Goal: Task Accomplishment & Management: Manage account settings

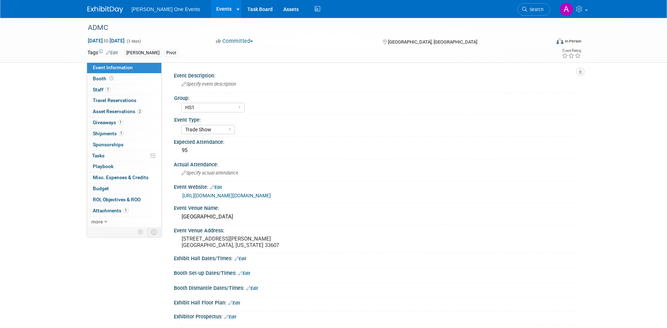
select select "HS1"
select select "Trade Show"
click at [105, 136] on span "Shipments 1" at bounding box center [108, 134] width 31 height 6
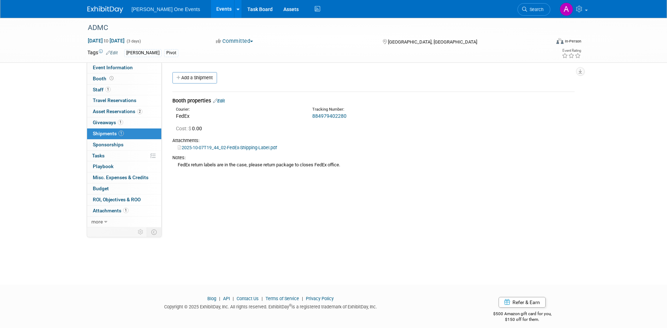
click at [224, 101] on link "Edit" at bounding box center [219, 100] width 12 height 5
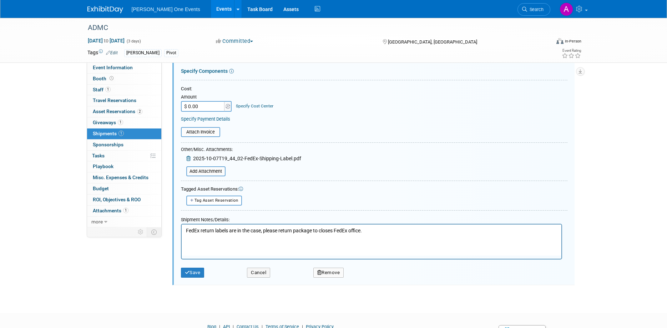
scroll to position [159, 0]
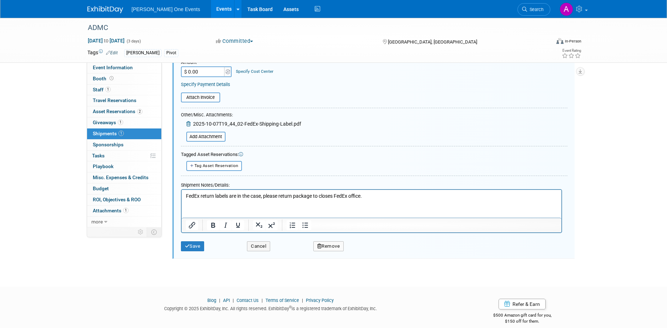
drag, startPoint x: 375, startPoint y: 197, endPoint x: 185, endPoint y: 197, distance: 190.0
click at [185, 197] on html "FedEx return labels are in the case, please return package to closes FedEx offi…" at bounding box center [371, 195] width 380 height 10
click at [215, 120] on div "2025-10-07T19_44_02-FedEx-Shipping-Label.pdf" at bounding box center [241, 124] width 120 height 9
click at [187, 123] on icon at bounding box center [189, 123] width 6 height 5
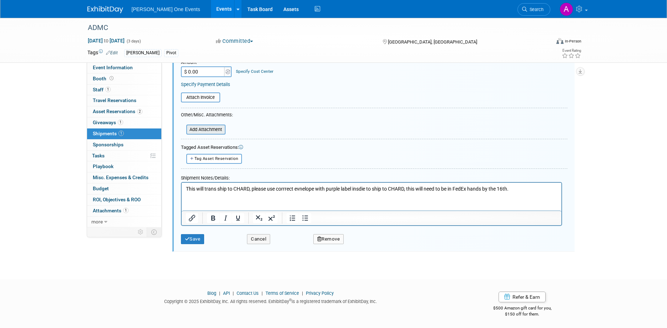
click at [192, 130] on input "file" at bounding box center [182, 129] width 85 height 9
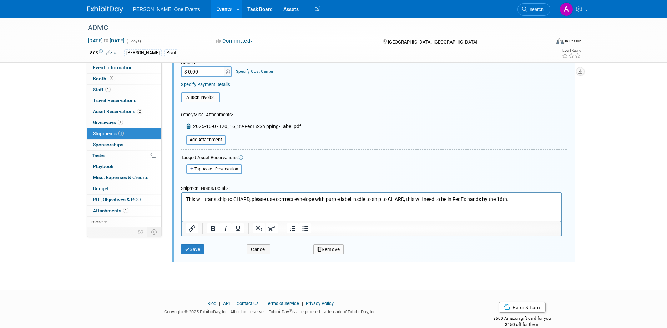
click at [406, 198] on p "This will trans ship to CHARD, please use corrrect evnelope with purple label i…" at bounding box center [372, 199] width 372 height 7
click at [401, 198] on p "This will trans ship to CHARD, please use corrrect evnelope with purple label i…" at bounding box center [372, 199] width 372 height 7
click at [244, 197] on p "This will trans ship to CHARD, please use corrrect evnelope with purple label i…" at bounding box center [372, 199] width 372 height 7
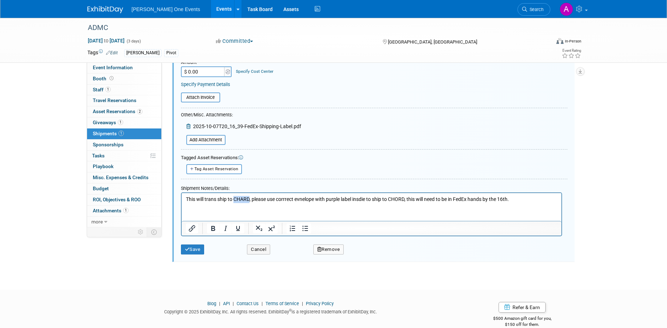
click at [244, 197] on p "This will trans ship to CHARD, please use corrrect evnelope with purple label i…" at bounding box center [372, 199] width 372 height 7
click at [527, 201] on p "This will trans ship to CHORD, please use corrrect evnelope with purple label i…" at bounding box center [372, 199] width 372 height 7
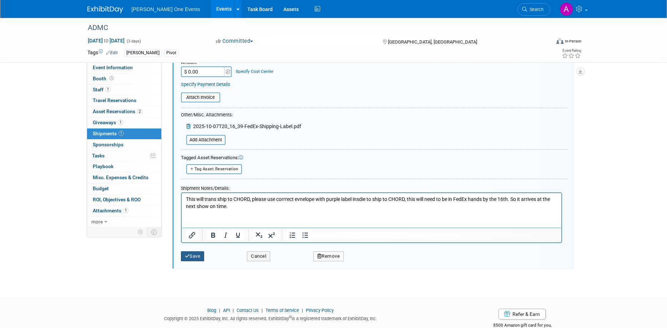
click at [197, 254] on button "Save" at bounding box center [193, 256] width 24 height 10
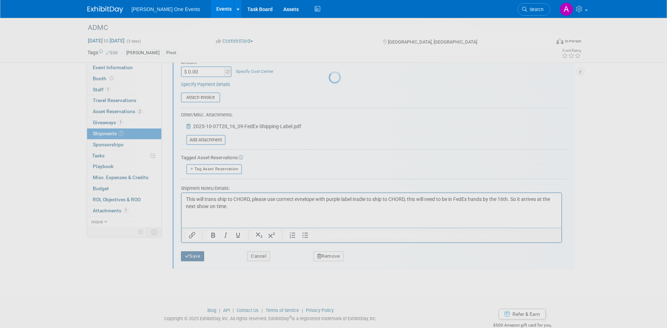
scroll to position [7, 0]
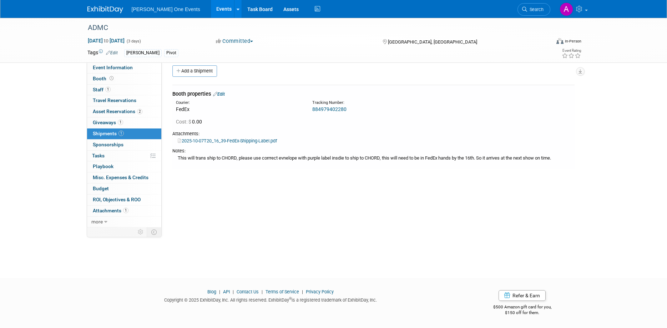
click at [113, 9] on img at bounding box center [105, 9] width 36 height 7
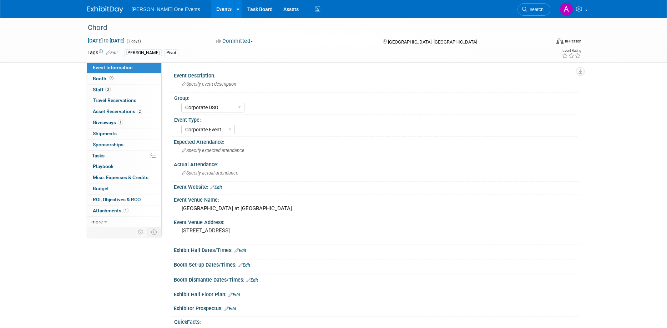
select select "Corporate DSO"
select select "Corporate Event"
click at [102, 132] on span "Shipments 0" at bounding box center [105, 134] width 24 height 6
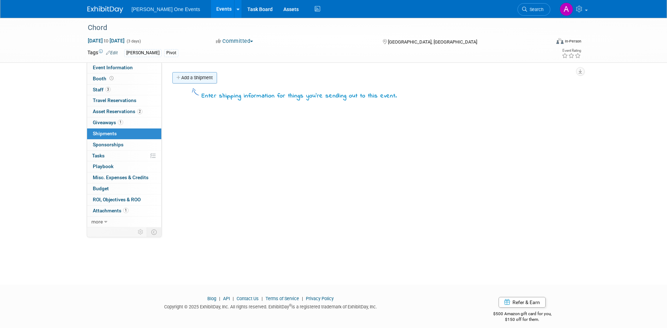
click at [198, 76] on link "Add a Shipment" at bounding box center [194, 77] width 45 height 11
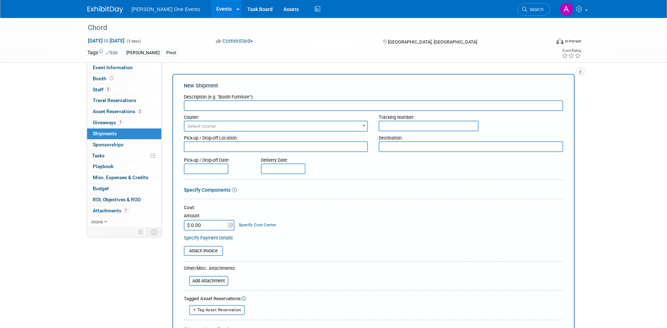
click at [220, 108] on input "text" at bounding box center [374, 105] width 380 height 11
type input "Booth Property"
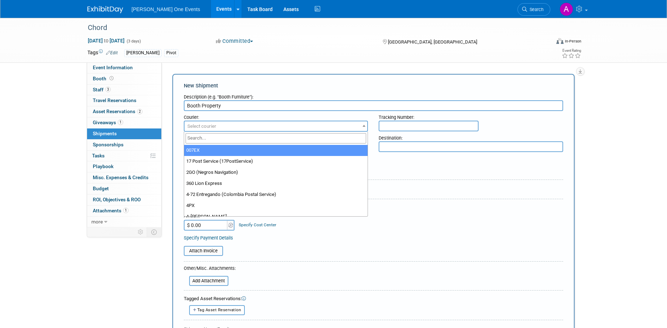
click at [242, 123] on span "Select courier" at bounding box center [276, 126] width 183 height 10
type input "Fed"
select select "206"
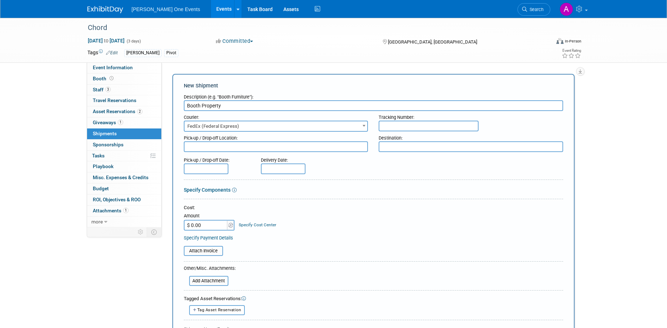
click at [426, 131] on input "text" at bounding box center [429, 126] width 100 height 11
paste input "884980654780"
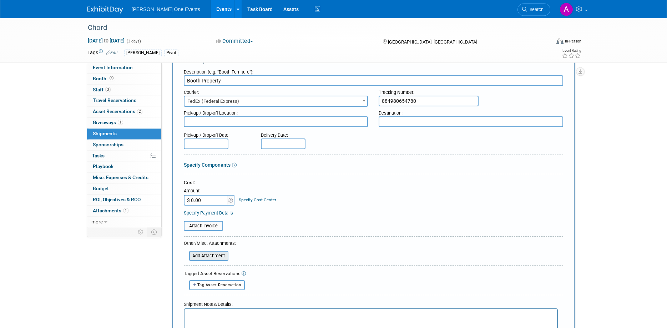
scroll to position [36, 0]
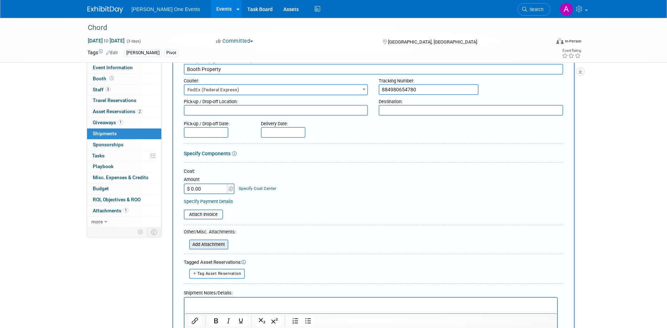
type input "884980654780"
click at [198, 246] on input "file" at bounding box center [185, 244] width 85 height 9
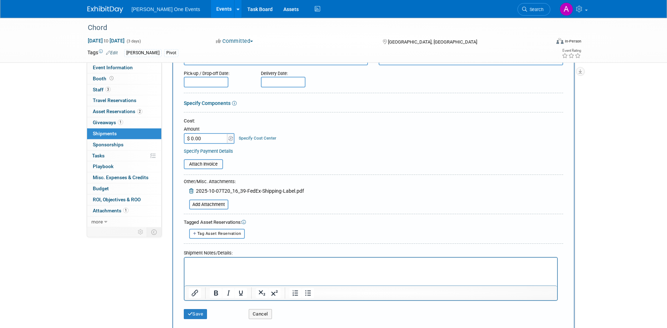
scroll to position [146, 0]
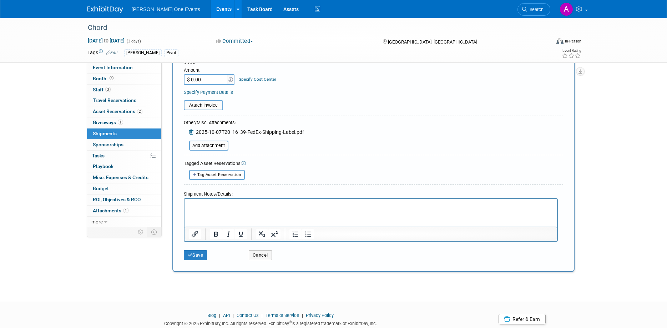
click at [214, 209] on html at bounding box center [370, 204] width 373 height 10
click at [302, 206] on p "This will be trans shipping from" at bounding box center [371, 204] width 365 height 7
click at [280, 203] on p "This will be trans shipping from" at bounding box center [371, 204] width 365 height 7
click at [200, 257] on button "Save" at bounding box center [196, 255] width 24 height 10
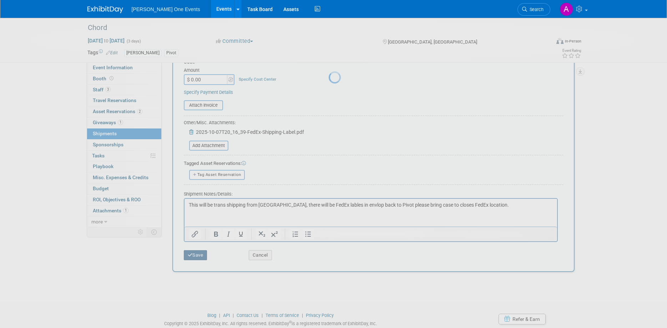
scroll to position [7, 0]
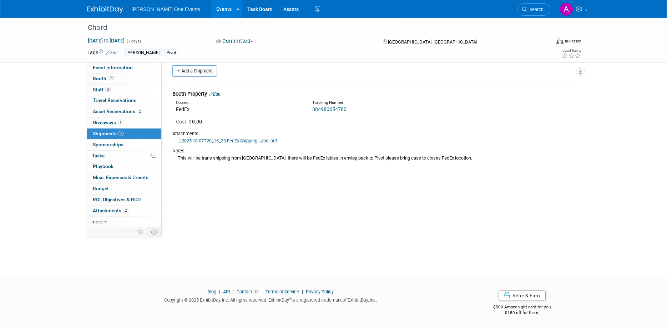
click at [97, 9] on img at bounding box center [105, 9] width 36 height 7
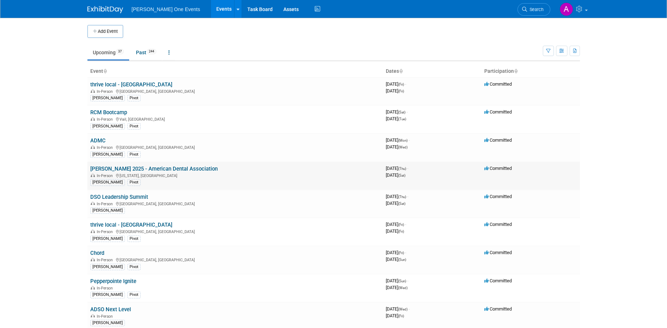
click at [114, 165] on td "ADA SmileCon 2025 - American Dental Association In-Person Washington, DC Amy Pi…" at bounding box center [235, 176] width 296 height 28
click at [114, 170] on link "ADA SmileCon 2025 - American Dental Association" at bounding box center [153, 169] width 127 height 6
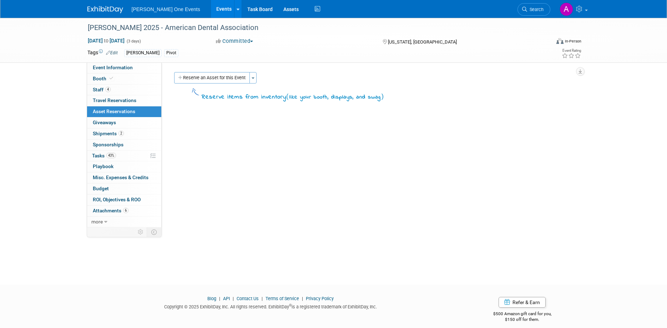
click at [101, 10] on img at bounding box center [105, 9] width 36 height 7
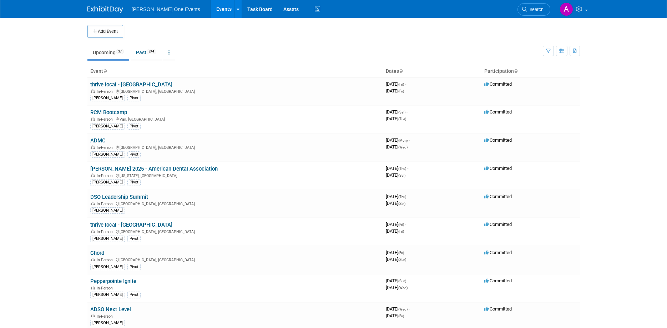
scroll to position [36, 0]
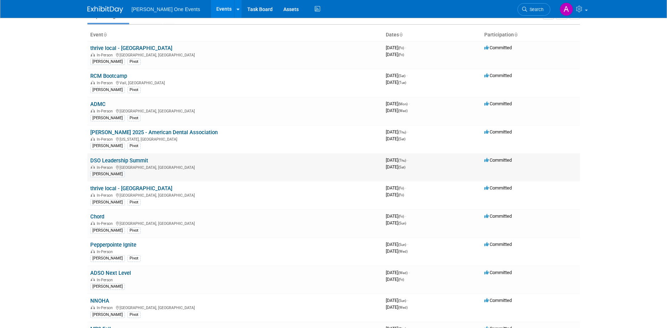
click at [105, 162] on link "DSO Leadership Summit" at bounding box center [119, 160] width 58 height 6
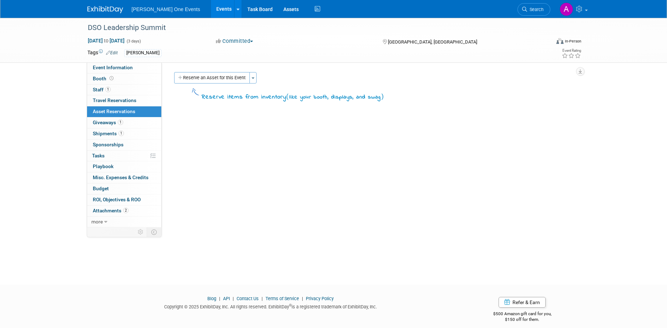
click at [106, 9] on img at bounding box center [105, 9] width 36 height 7
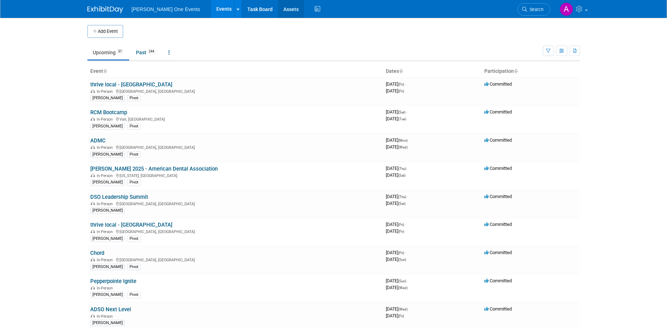
click at [279, 9] on link "Assets" at bounding box center [291, 9] width 26 height 18
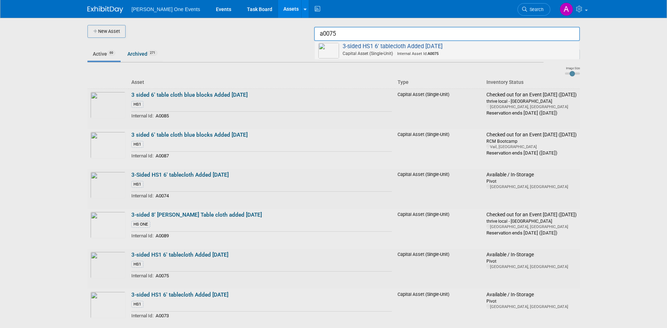
click at [504, 52] on span "Capital Asset (Single-Unit) Internal Asset Id: A0075" at bounding box center [448, 53] width 255 height 6
type input "3-sided HS1 6&#39; tablecloth Added June 2025"
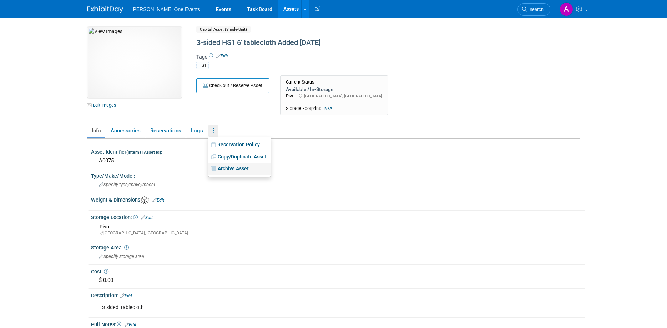
click at [221, 167] on link "Archive Asset" at bounding box center [240, 169] width 62 height 12
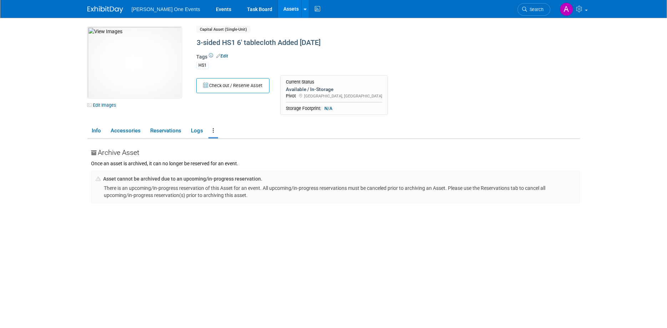
click at [348, 127] on ul "Info Accessories Reservations Logs Reservation Policy Copy/Duplicate Asset Arch…" at bounding box center [333, 131] width 493 height 15
